Goal: Transaction & Acquisition: Purchase product/service

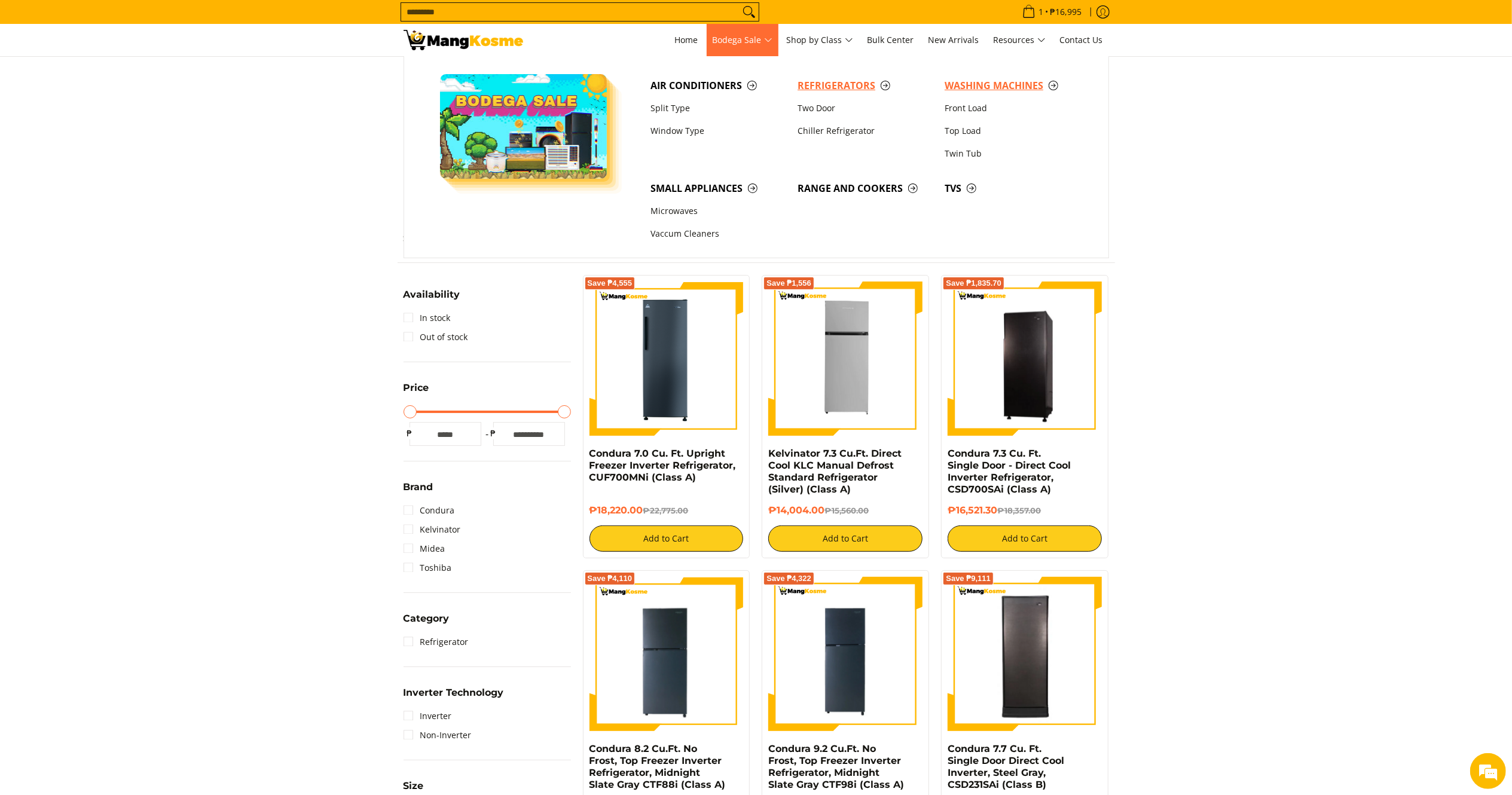
drag, startPoint x: 966, startPoint y: 81, endPoint x: 895, endPoint y: 74, distance: 71.3
click at [966, 81] on span "Washing Machines" at bounding box center [1012, 86] width 135 height 15
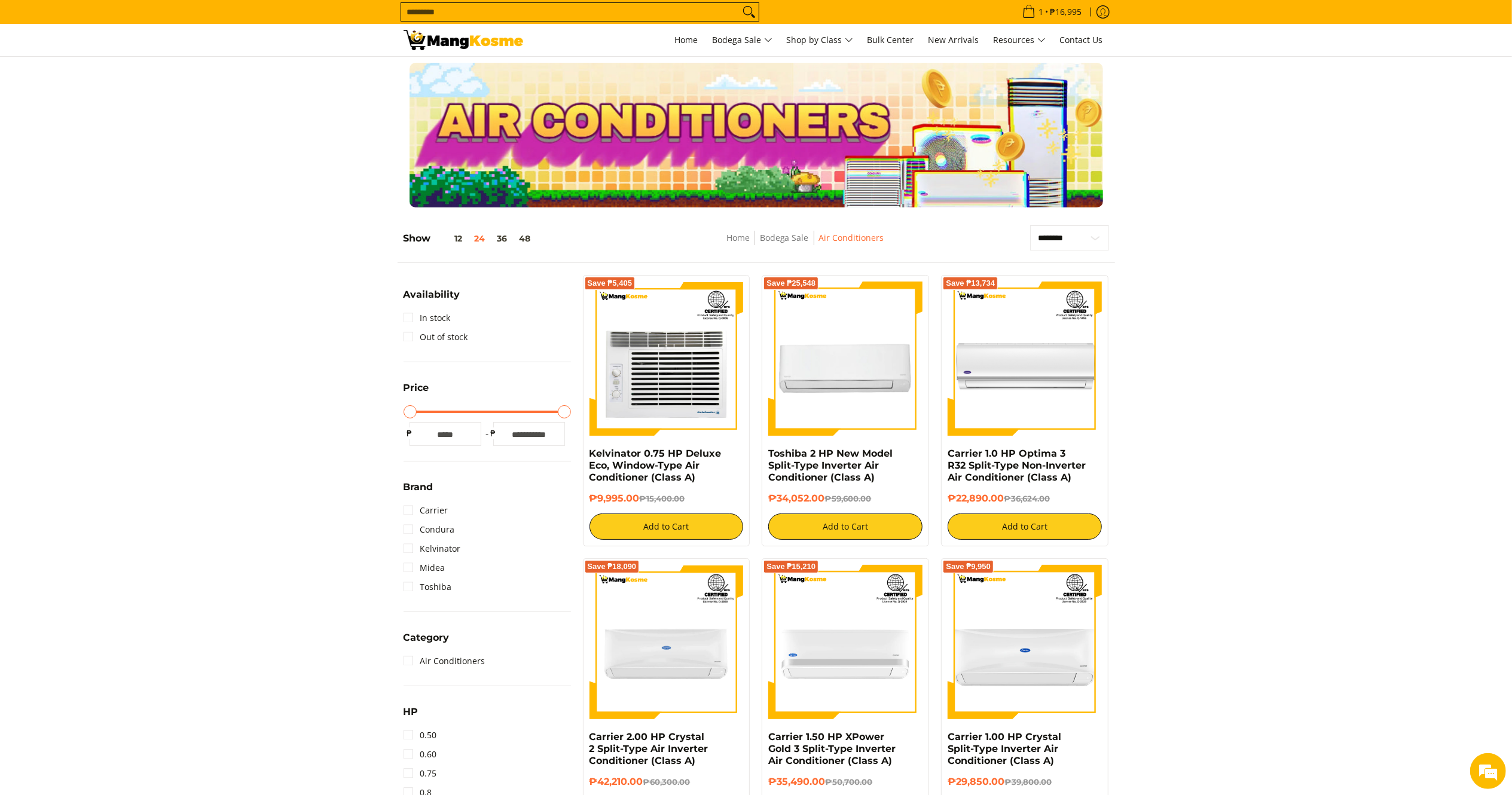
click at [444, 25] on link at bounding box center [463, 40] width 119 height 32
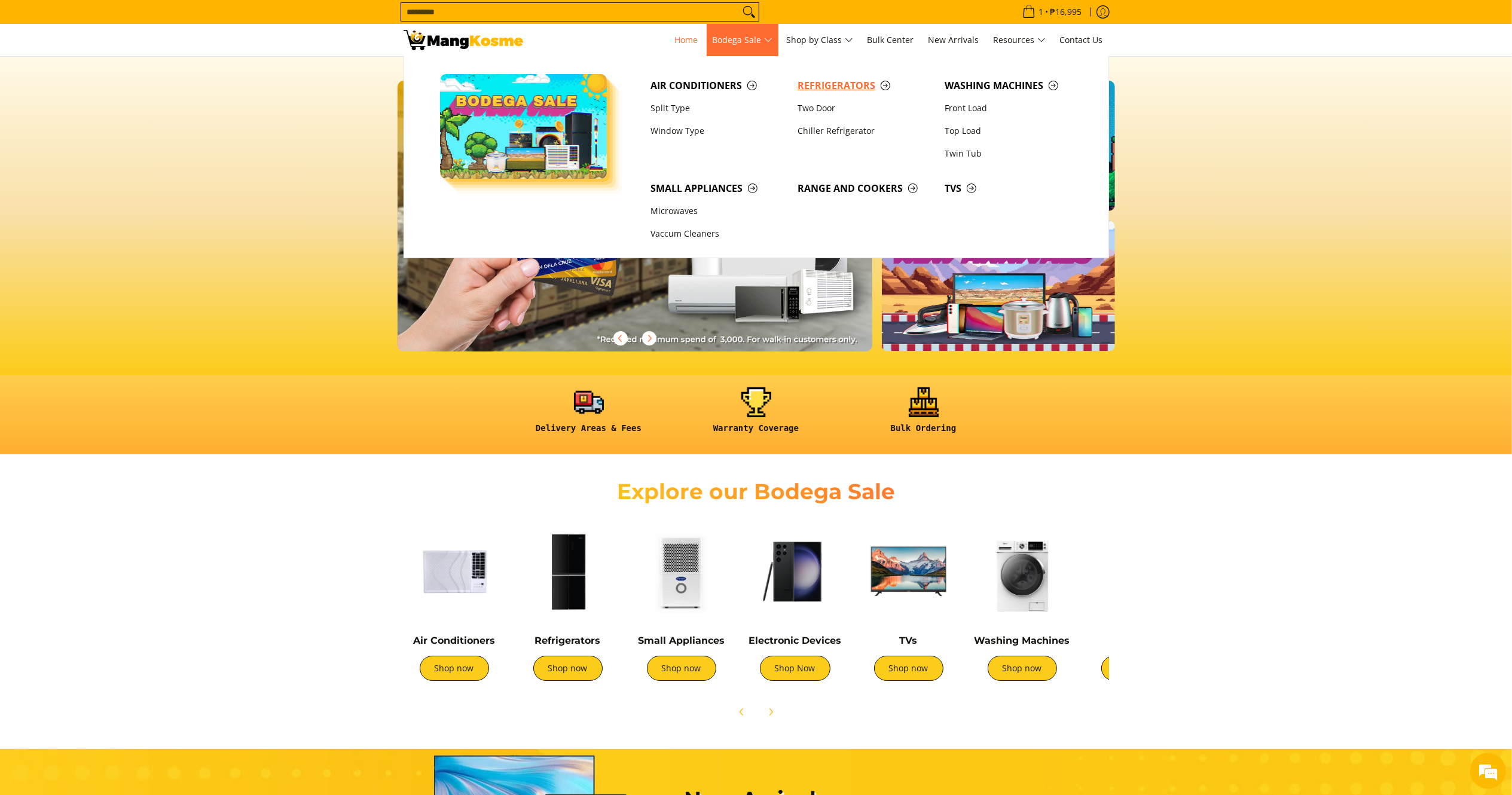
click at [818, 88] on span "Refrigerators" at bounding box center [865, 86] width 135 height 15
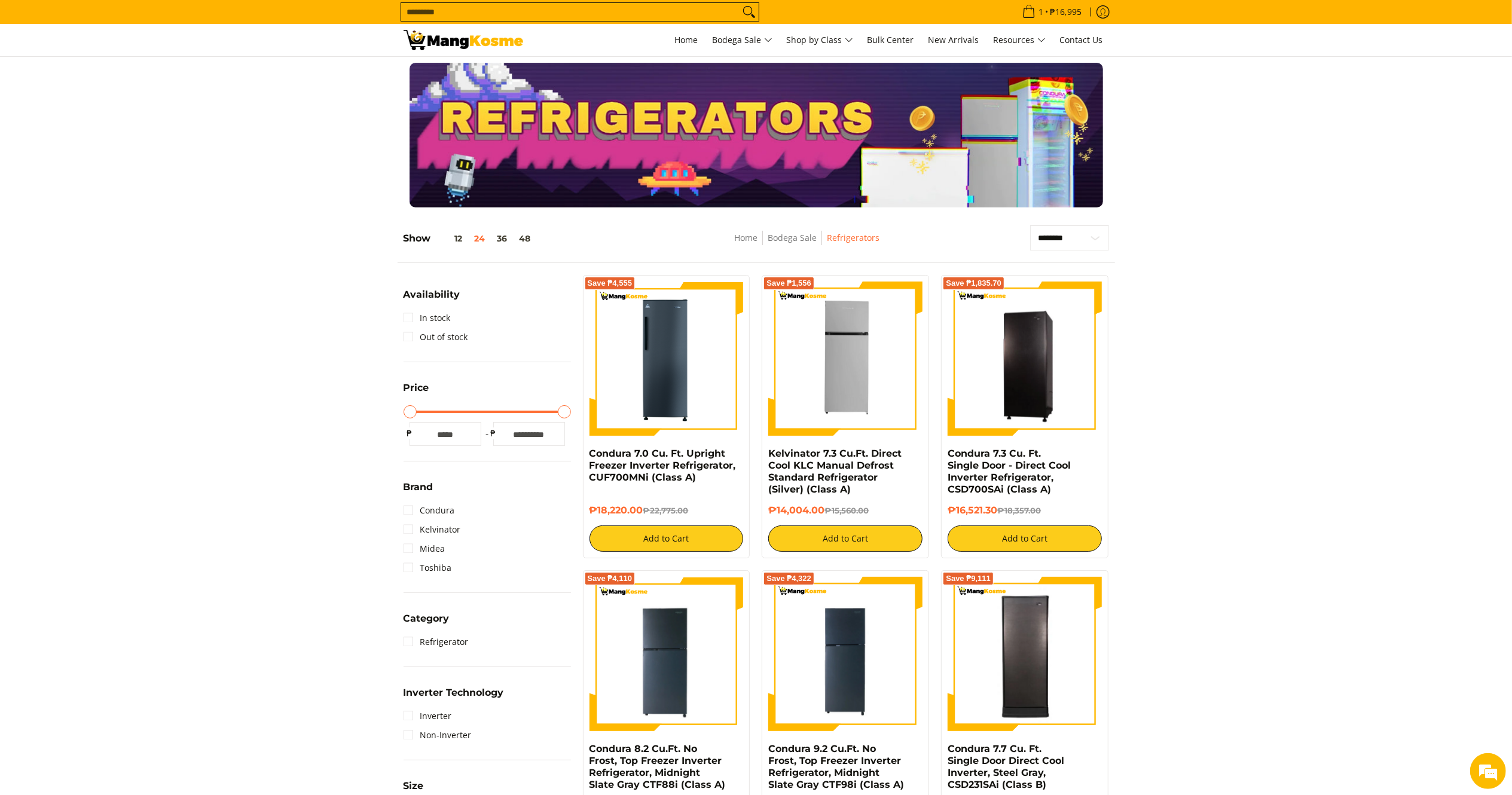
click at [462, 42] on img at bounding box center [463, 40] width 119 height 20
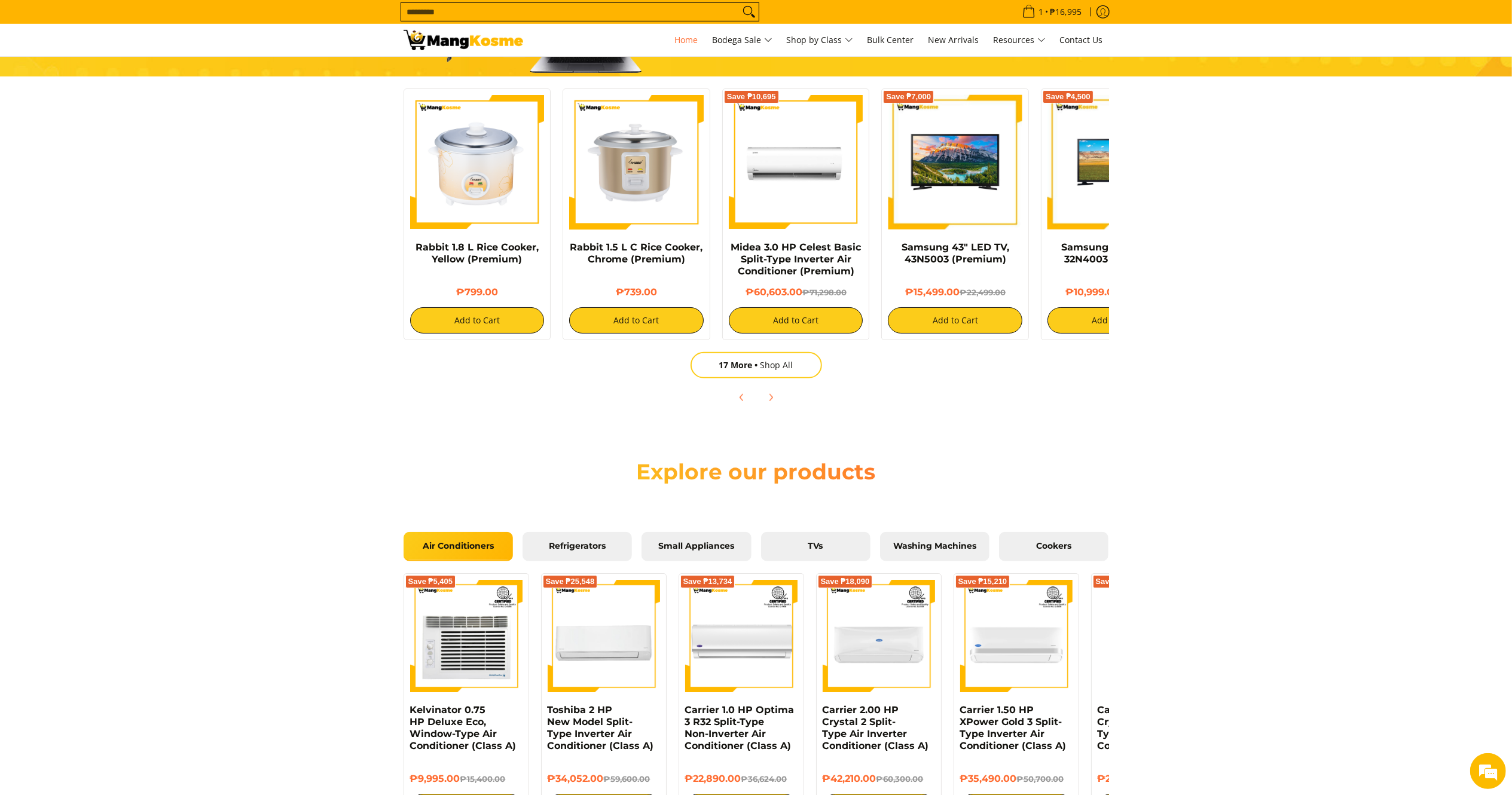
scroll to position [754, 0]
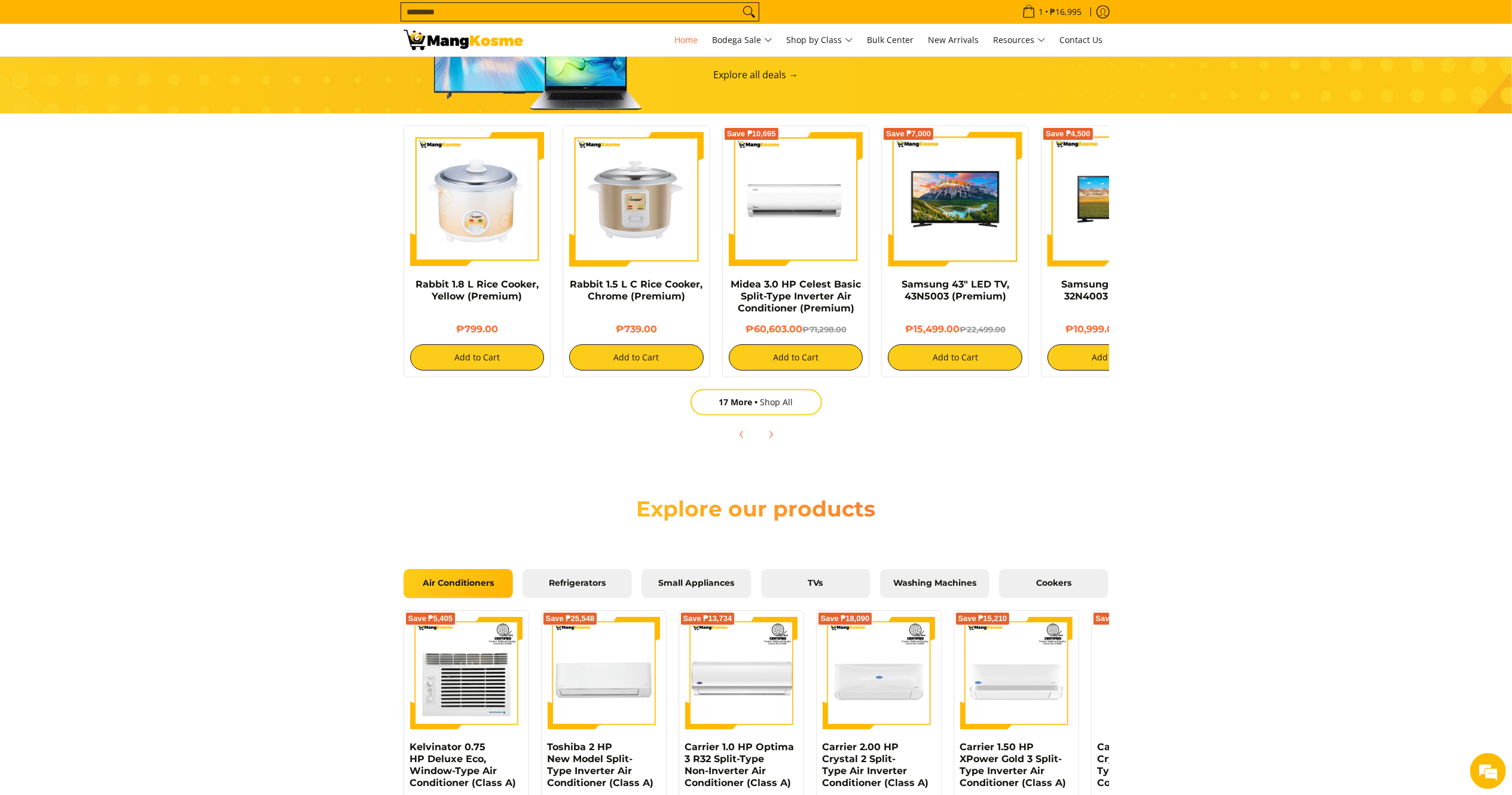
drag, startPoint x: 0, startPoint y: 0, endPoint x: 1510, endPoint y: 268, distance: 1533.6
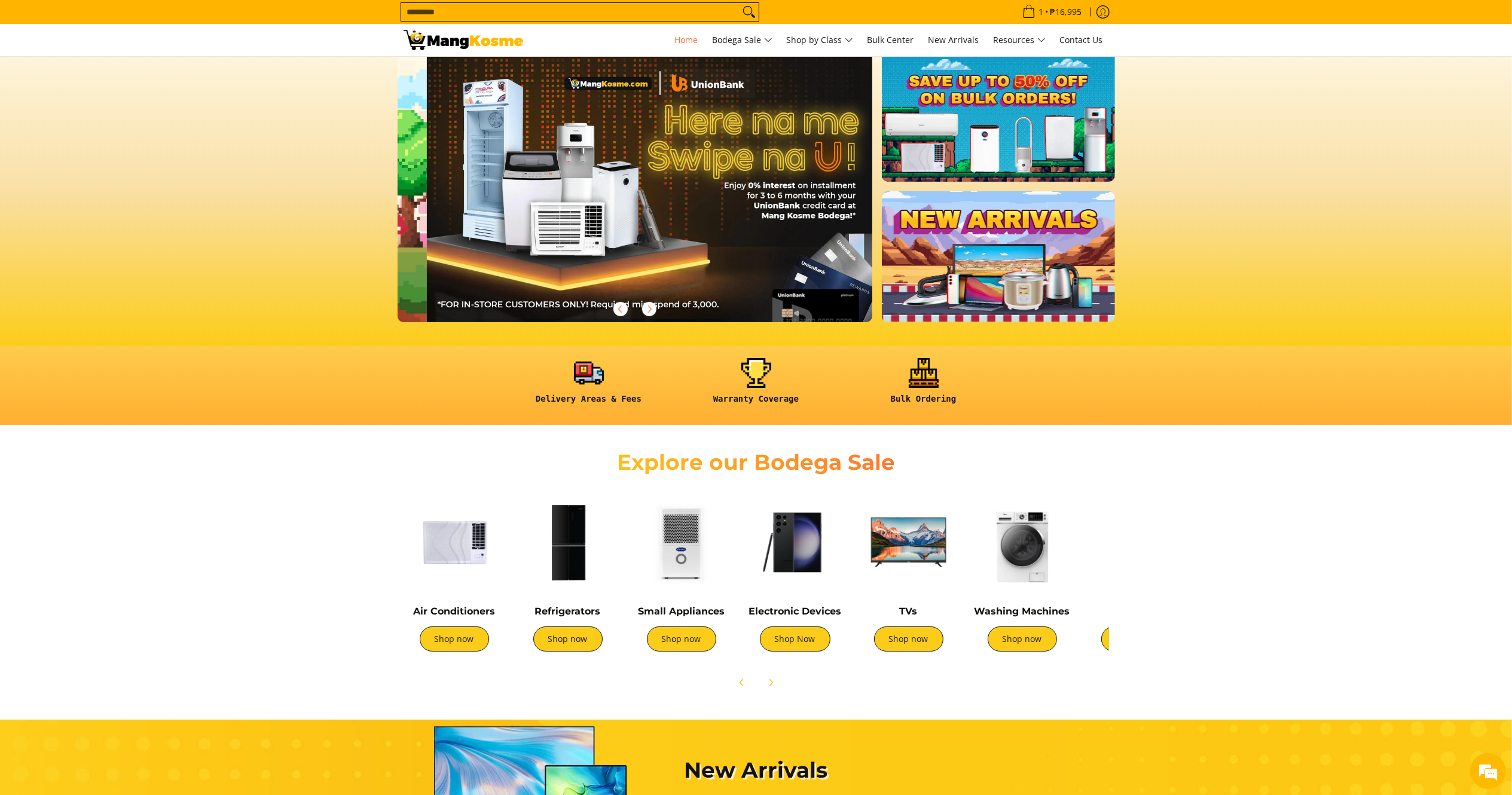
scroll to position [0, 474]
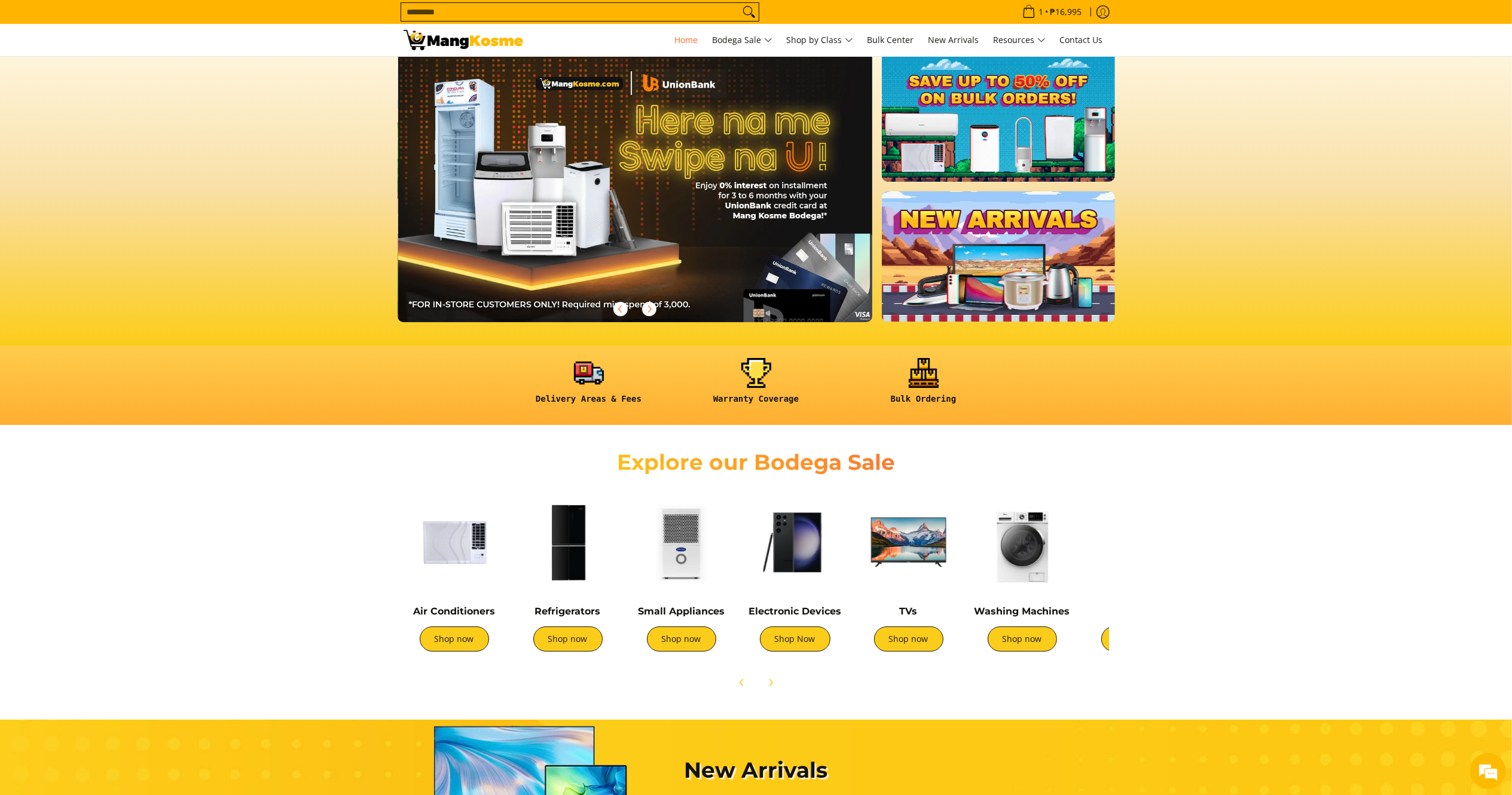
click at [829, 566] on img at bounding box center [795, 542] width 102 height 102
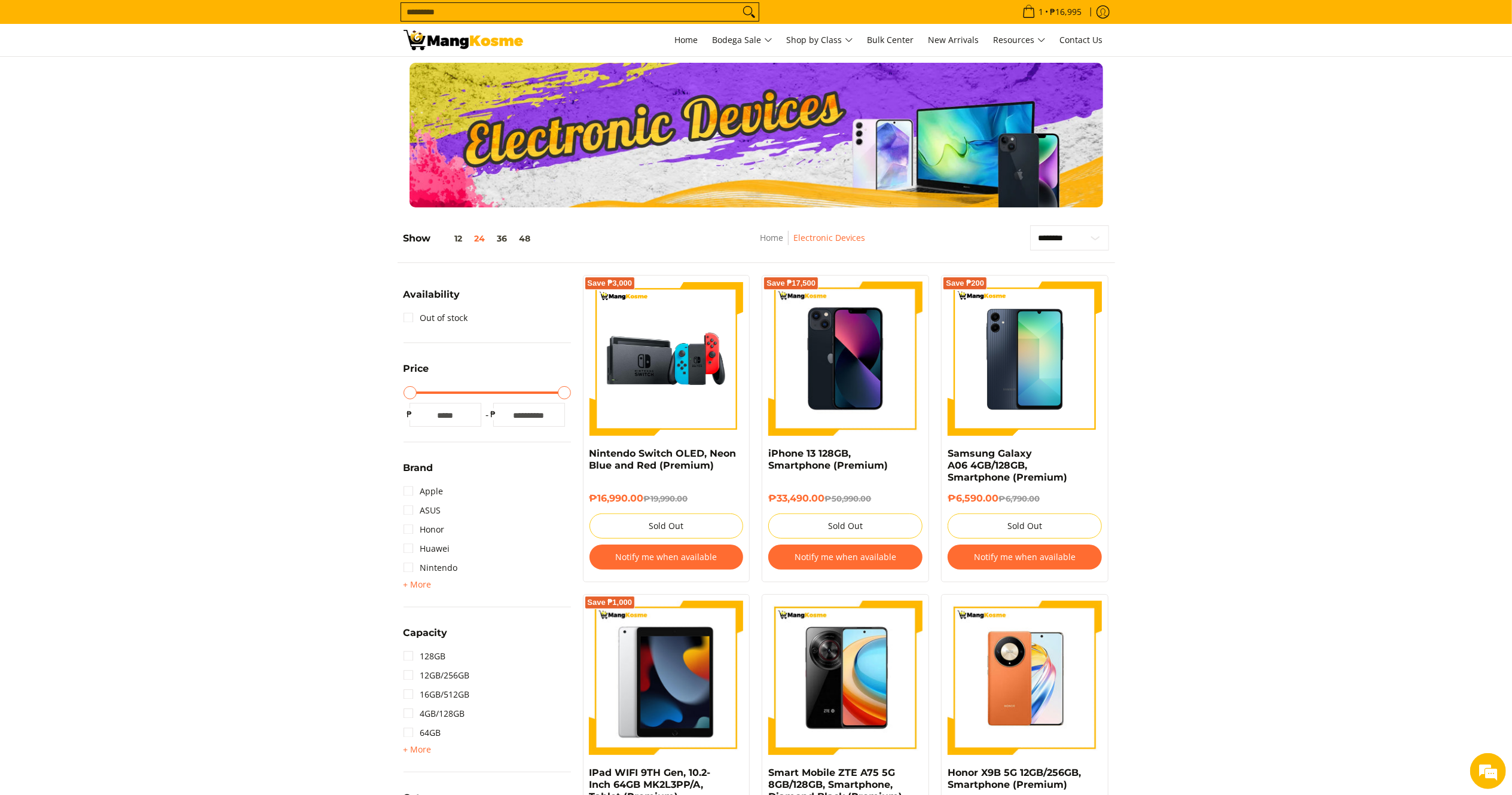
click at [445, 42] on img at bounding box center [463, 40] width 119 height 20
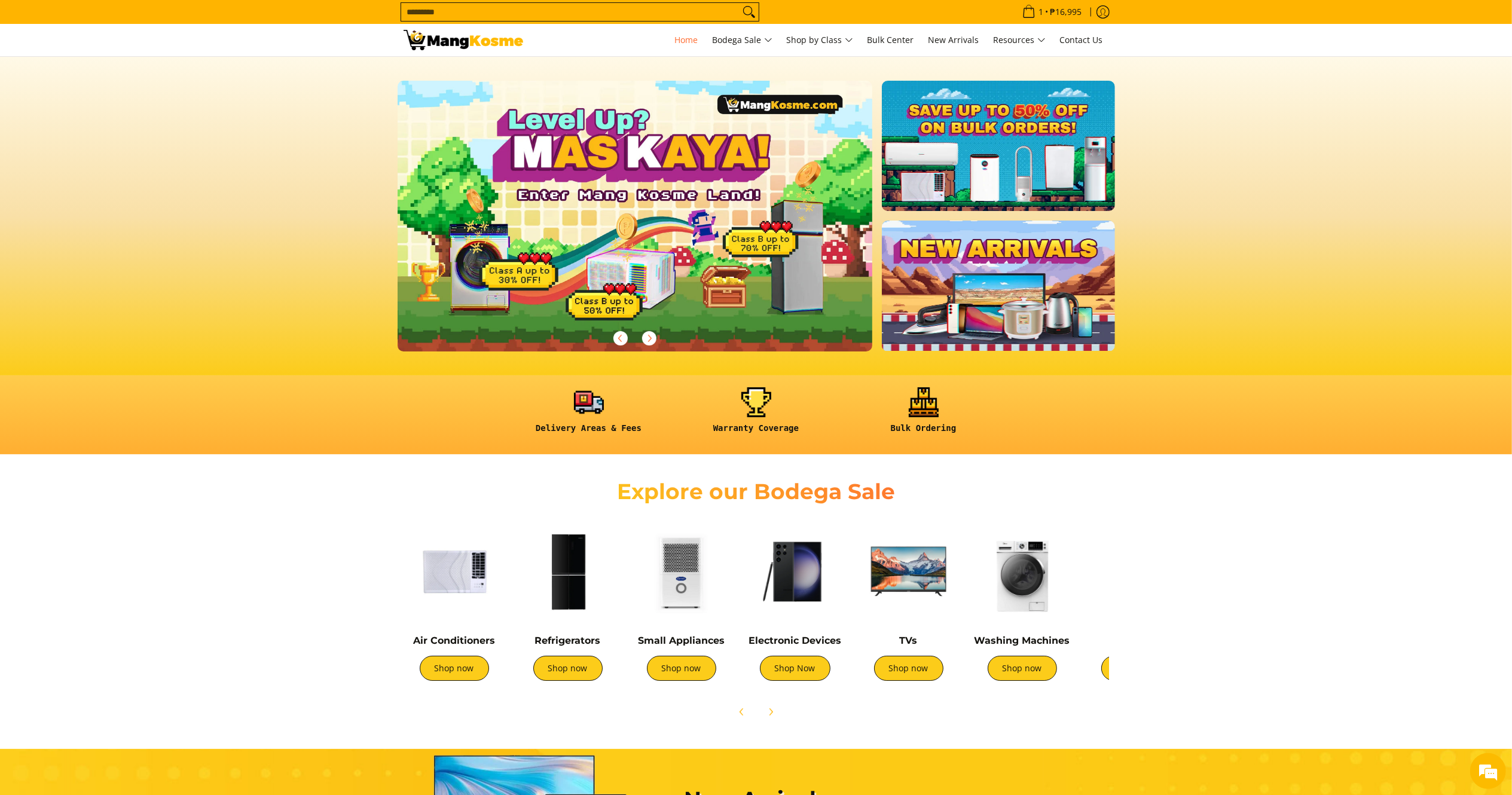
scroll to position [0, 1464]
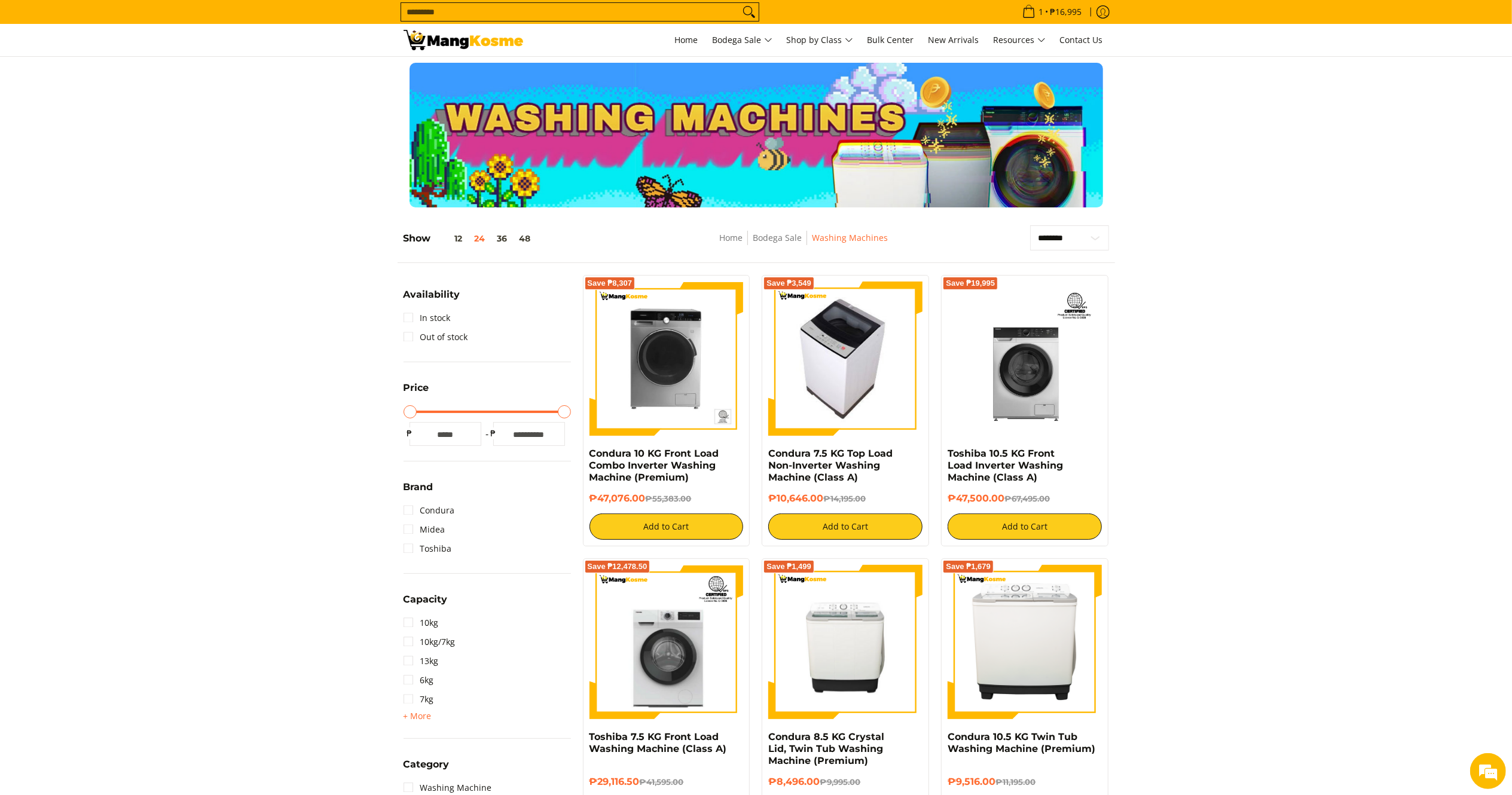
click at [855, 387] on img at bounding box center [845, 359] width 137 height 154
